Goal: Information Seeking & Learning: Learn about a topic

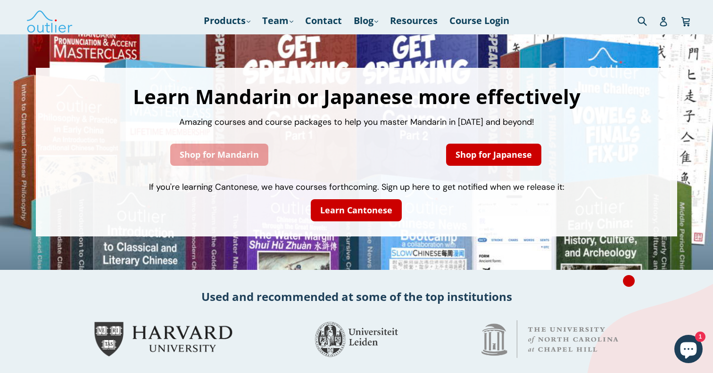
click at [222, 153] on link "Shop for Mandarin" at bounding box center [219, 155] width 98 height 22
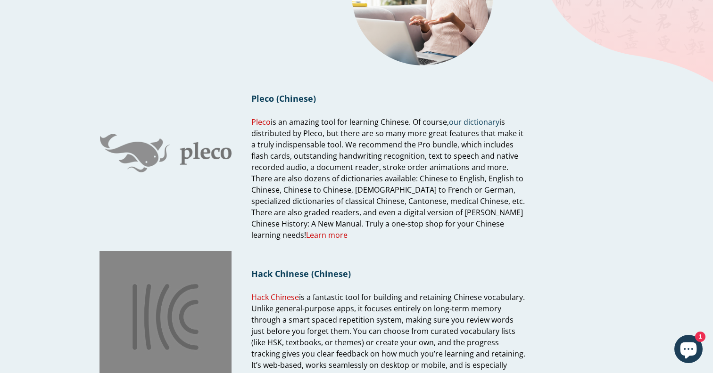
scroll to position [70, 0]
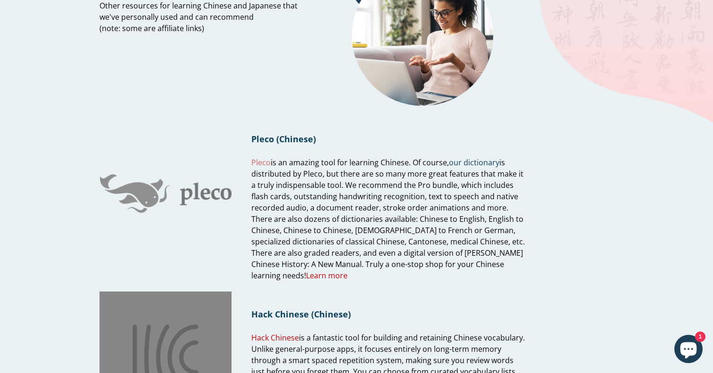
click at [262, 162] on link "Pleco" at bounding box center [260, 162] width 19 height 11
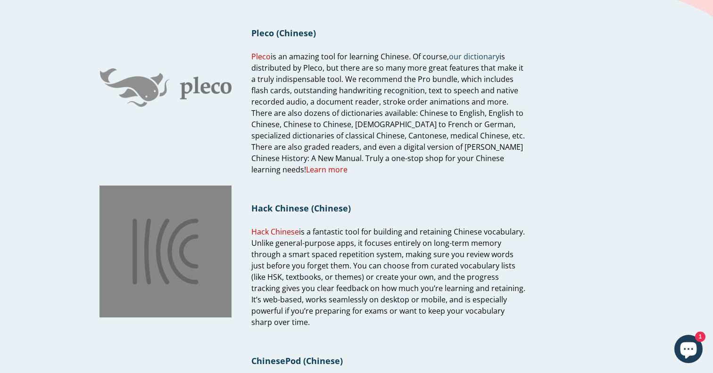
scroll to position [173, 0]
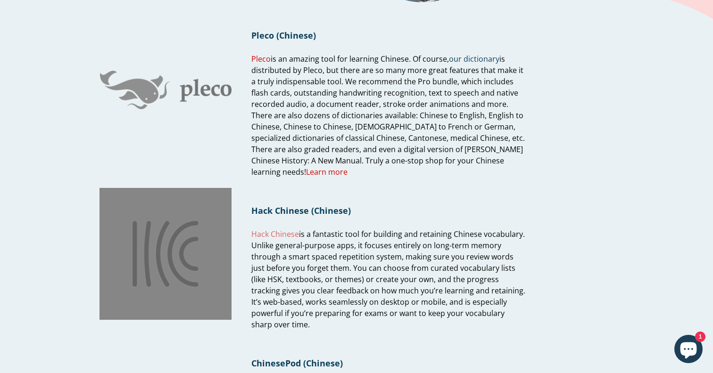
click at [280, 233] on link "Hack Chinese" at bounding box center [275, 234] width 48 height 11
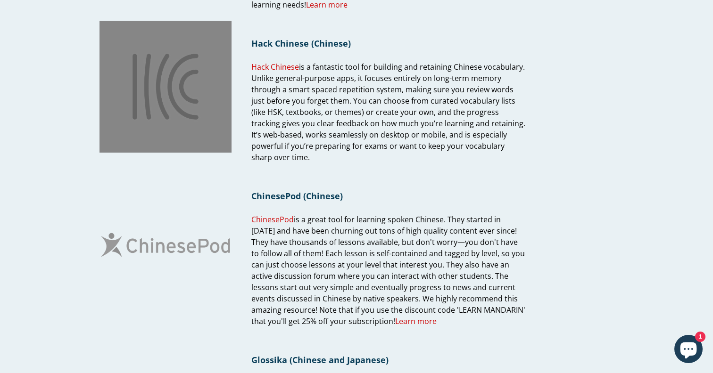
scroll to position [343, 0]
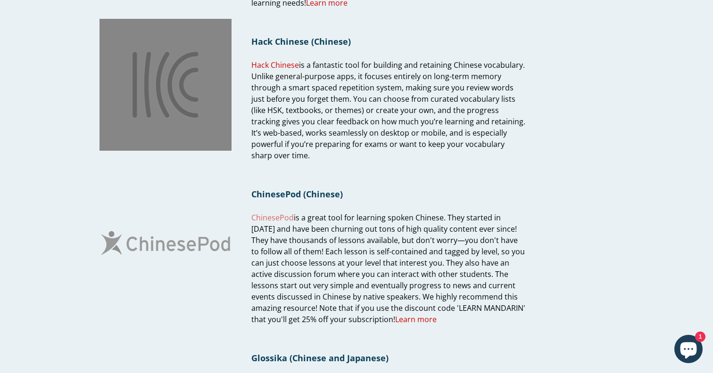
click at [278, 213] on span "ChinesePod" at bounding box center [272, 218] width 42 height 10
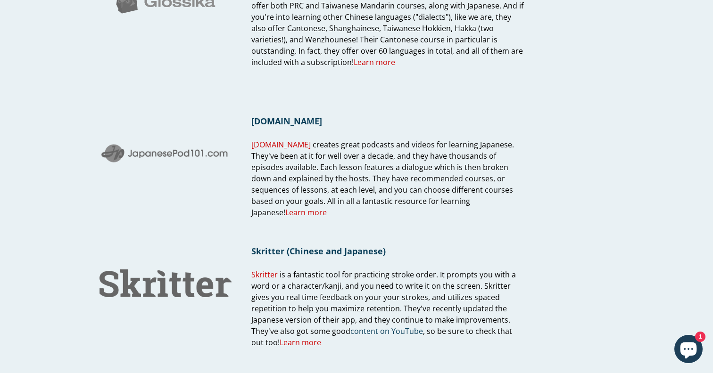
scroll to position [770, 0]
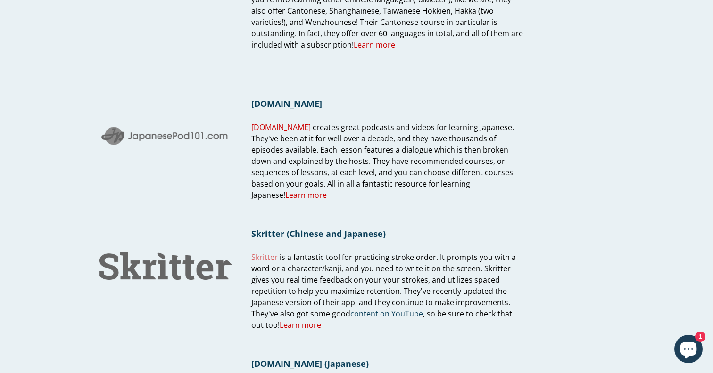
click at [268, 252] on link "Skritter" at bounding box center [264, 257] width 26 height 11
